Goal: Task Accomplishment & Management: Complete application form

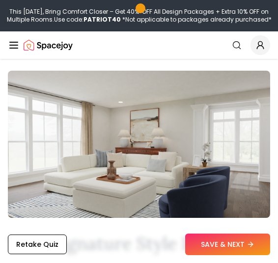
scroll to position [375, 0]
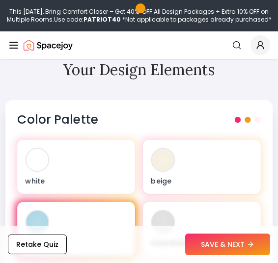
click at [57, 203] on div "light blue" at bounding box center [76, 229] width 118 height 54
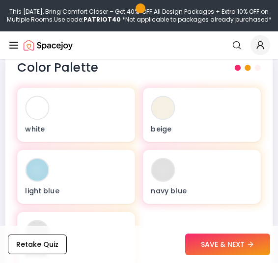
scroll to position [473, 0]
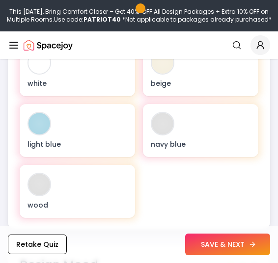
click at [225, 234] on button "SAVE & NEXT" at bounding box center [227, 244] width 85 height 22
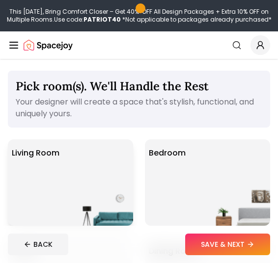
click at [88, 173] on div "Living Room" at bounding box center [70, 182] width 125 height 86
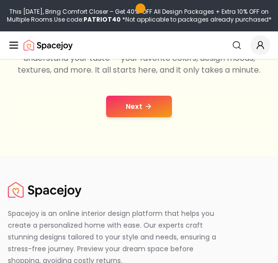
scroll to position [196, 0]
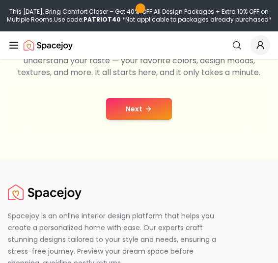
click at [142, 116] on button "Next" at bounding box center [139, 109] width 66 height 22
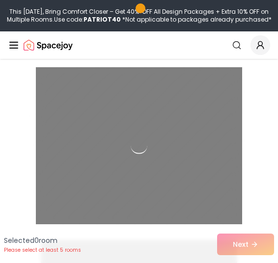
scroll to position [196, 0]
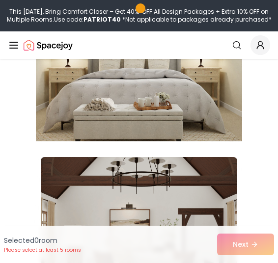
click at [152, 113] on img at bounding box center [139, 62] width 206 height 165
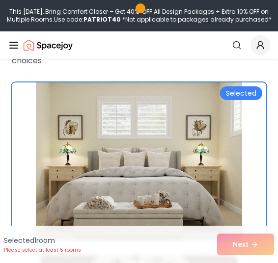
click at [160, 137] on img at bounding box center [139, 160] width 206 height 165
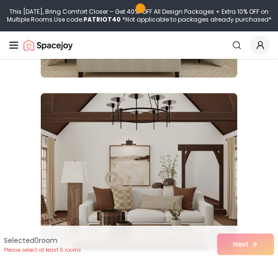
scroll to position [343, 0]
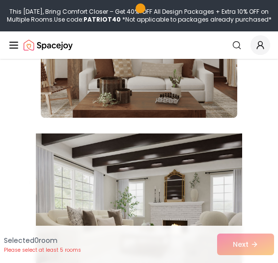
click at [161, 168] on img at bounding box center [139, 211] width 206 height 165
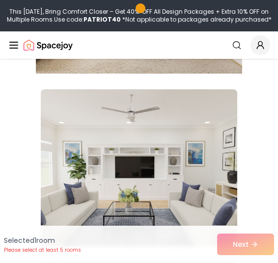
scroll to position [785, 0]
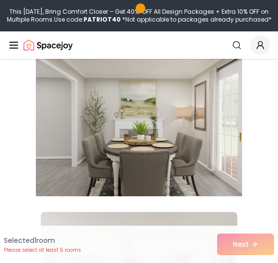
click at [159, 135] on img at bounding box center [139, 117] width 206 height 165
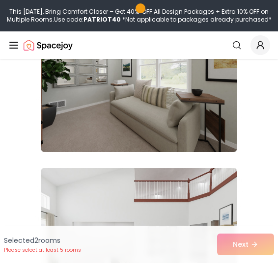
scroll to position [1569, 0]
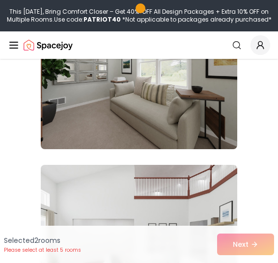
click at [161, 138] on img at bounding box center [139, 70] width 196 height 157
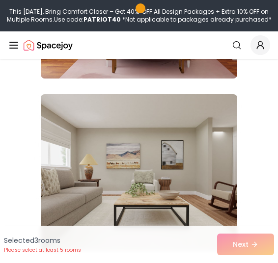
scroll to position [2011, 0]
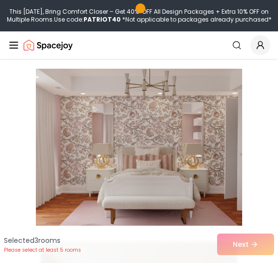
click at [161, 147] on img at bounding box center [139, 147] width 206 height 165
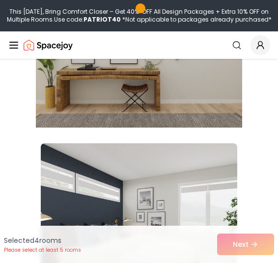
scroll to position [2550, 0]
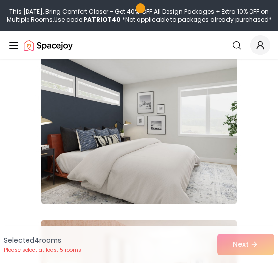
click at [163, 145] on img at bounding box center [139, 125] width 196 height 157
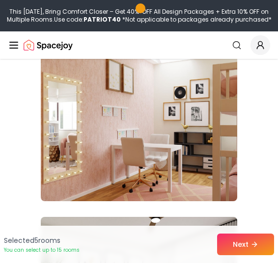
scroll to position [2698, 0]
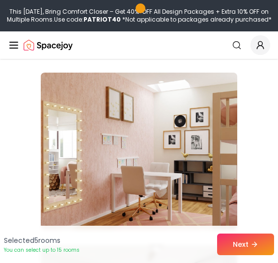
click at [163, 146] on img at bounding box center [139, 151] width 196 height 157
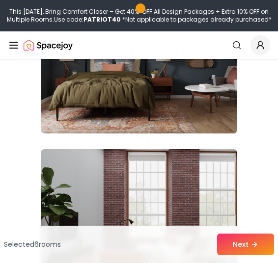
scroll to position [3335, 0]
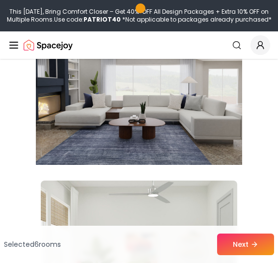
click at [164, 131] on img at bounding box center [139, 86] width 206 height 165
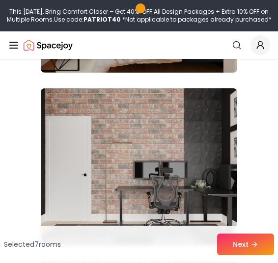
click at [181, 158] on img at bounding box center [139, 166] width 196 height 157
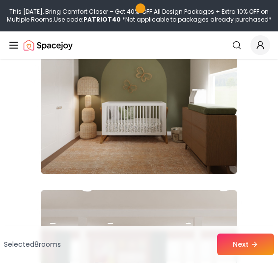
scroll to position [6670, 0]
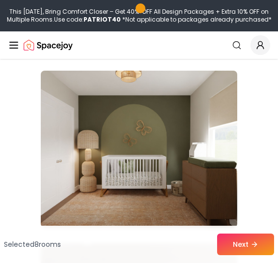
click at [189, 155] on img at bounding box center [139, 149] width 196 height 157
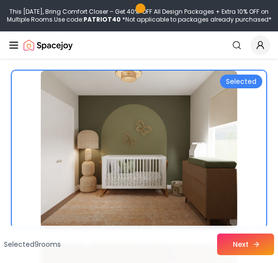
click at [224, 243] on button "Next" at bounding box center [245, 244] width 57 height 22
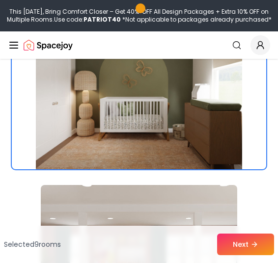
scroll to position [6766, 0]
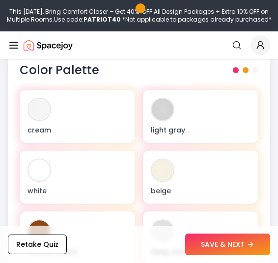
scroll to position [392, 0]
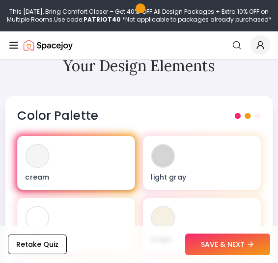
click at [78, 156] on div "cream" at bounding box center [76, 163] width 118 height 54
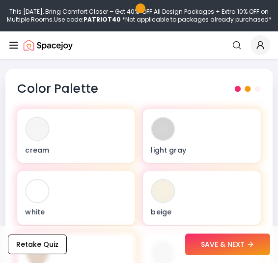
scroll to position [490, 0]
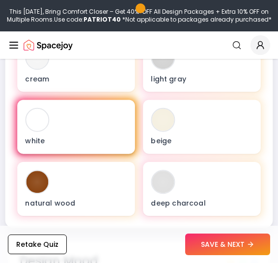
click at [81, 127] on div "white" at bounding box center [76, 127] width 118 height 54
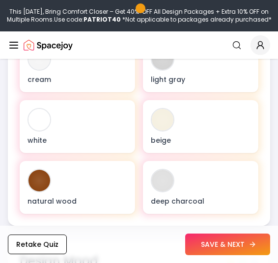
click at [240, 250] on button "SAVE & NEXT" at bounding box center [227, 244] width 85 height 22
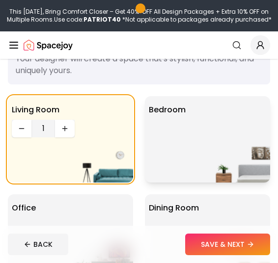
scroll to position [98, 0]
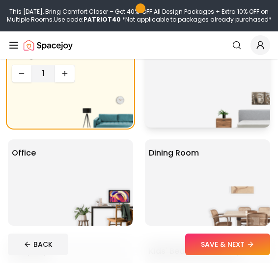
click at [189, 99] on div "Bedroom" at bounding box center [207, 84] width 125 height 86
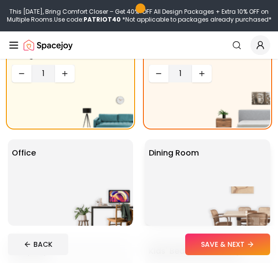
scroll to position [0, 0]
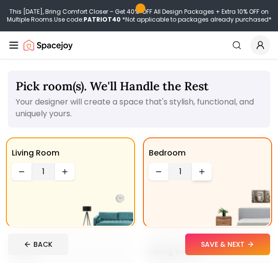
click at [198, 174] on icon "Increase quantity" at bounding box center [202, 172] width 8 height 8
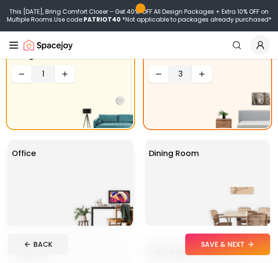
scroll to position [98, 0]
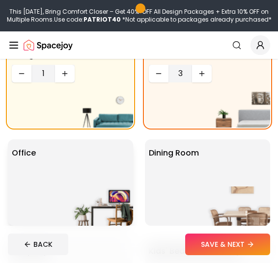
click at [92, 180] on div "Office" at bounding box center [70, 182] width 125 height 86
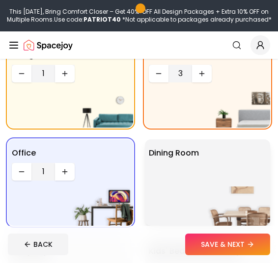
click at [239, 158] on div "Dining Room" at bounding box center [207, 182] width 125 height 86
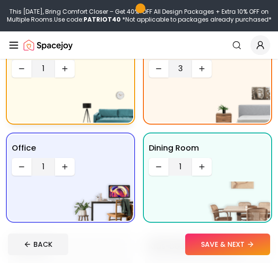
scroll to position [196, 0]
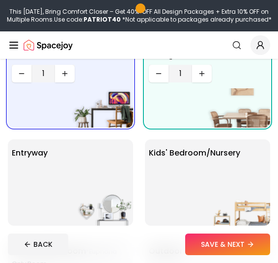
click at [75, 174] on div "entryway" at bounding box center [70, 182] width 125 height 86
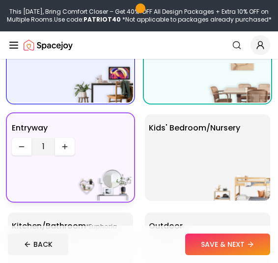
scroll to position [245, 0]
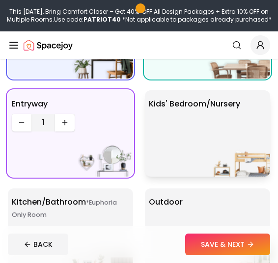
click at [196, 131] on div "Kids' Bedroom/Nursery" at bounding box center [207, 133] width 125 height 86
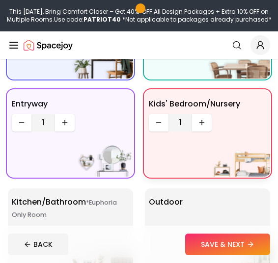
click at [190, 120] on div "1" at bounding box center [180, 123] width 63 height 18
click at [198, 121] on icon "Increase quantity" at bounding box center [202, 123] width 8 height 8
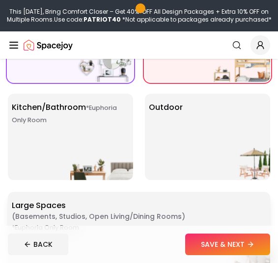
scroll to position [294, 0]
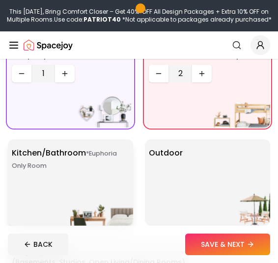
click at [89, 169] on p "Kitchen/Bathroom *Euphoria Only Room" at bounding box center [70, 159] width 117 height 25
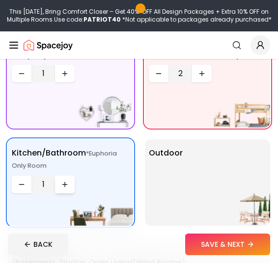
click at [65, 187] on icon "Increase quantity" at bounding box center [65, 184] width 8 height 8
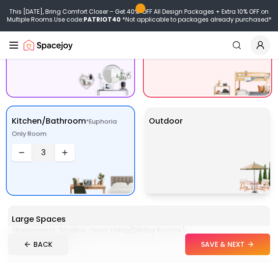
scroll to position [343, 0]
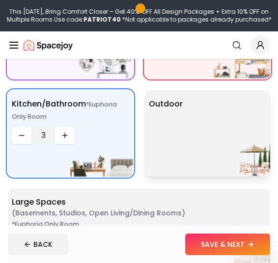
click at [200, 143] on div "Outdoor" at bounding box center [207, 133] width 125 height 86
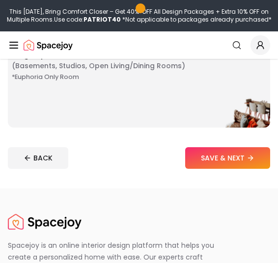
scroll to position [392, 0]
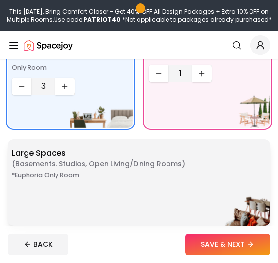
click at [162, 172] on p "Large Spaces ( Basements, Studios, Open living/dining rooms ) *Euphoria Only Ro…" at bounding box center [98, 164] width 173 height 34
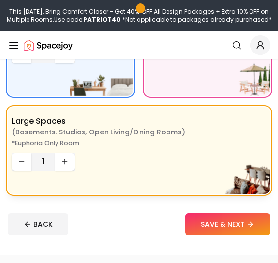
scroll to position [441, 0]
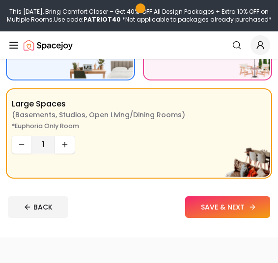
click at [227, 198] on button "SAVE & NEXT" at bounding box center [227, 207] width 85 height 22
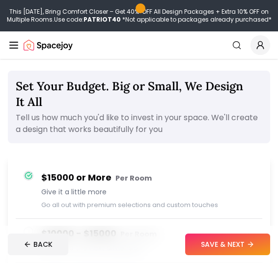
click at [89, 180] on h4 "$15000 or More Per Room" at bounding box center [147, 178] width 213 height 14
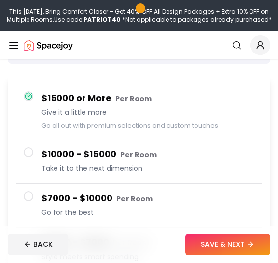
scroll to position [147, 0]
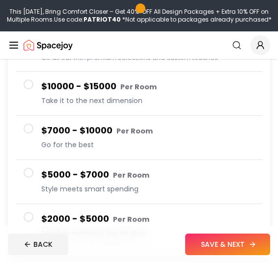
click at [231, 247] on button "SAVE & NEXT" at bounding box center [227, 244] width 85 height 22
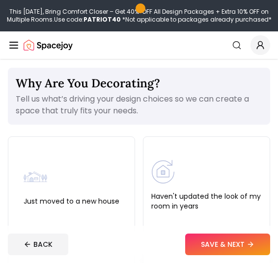
scroll to position [98, 0]
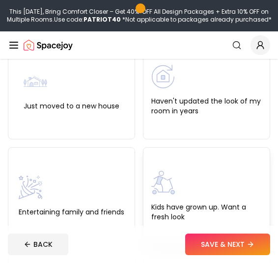
click at [178, 165] on div "Kids have grown up. Want a fresh look" at bounding box center [206, 196] width 127 height 98
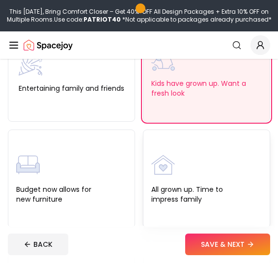
scroll to position [294, 0]
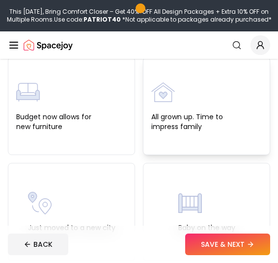
click at [183, 116] on label "All grown up. Time to impress family" at bounding box center [206, 122] width 110 height 20
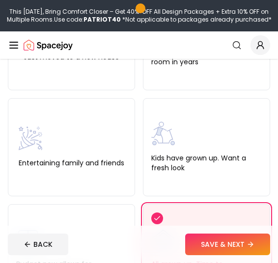
scroll to position [0, 0]
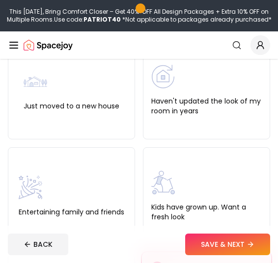
click at [216, 202] on label "Kids have grown up. Want a fresh look" at bounding box center [206, 212] width 110 height 20
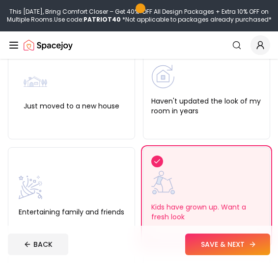
click at [226, 243] on button "SAVE & NEXT" at bounding box center [227, 244] width 85 height 22
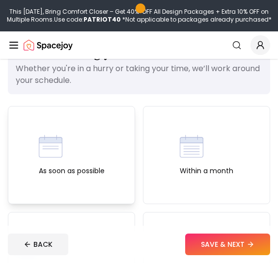
click at [87, 147] on div "As soon as possible" at bounding box center [72, 154] width 66 height 41
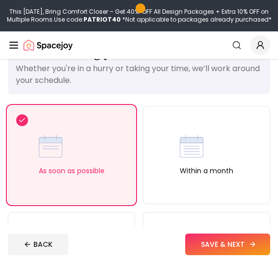
click at [238, 243] on button "SAVE & NEXT" at bounding box center [227, 244] width 85 height 22
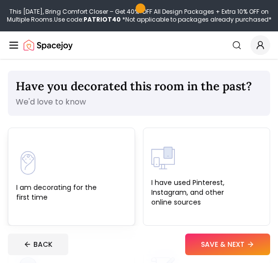
click at [81, 169] on div "I am decorating for the first time" at bounding box center [71, 176] width 110 height 51
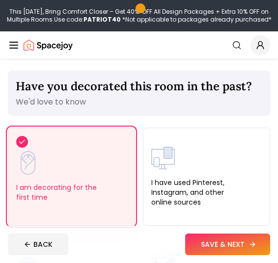
click at [262, 237] on button "SAVE & NEXT" at bounding box center [227, 244] width 85 height 22
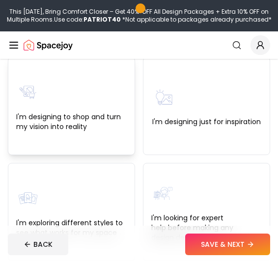
click at [77, 126] on label "I'm designing to shop and turn my vision into reality" at bounding box center [71, 122] width 110 height 20
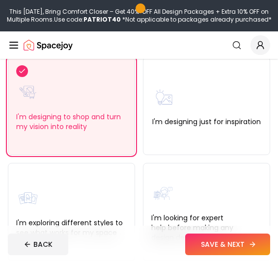
click at [211, 246] on button "SAVE & NEXT" at bounding box center [227, 244] width 85 height 22
